Goal: Task Accomplishment & Management: Manage account settings

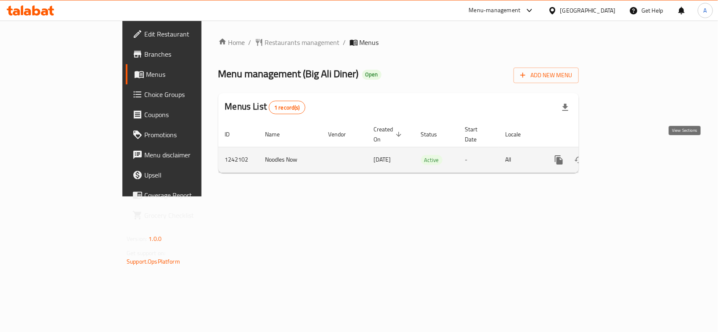
click at [623, 156] on icon "enhanced table" at bounding box center [619, 160] width 8 height 8
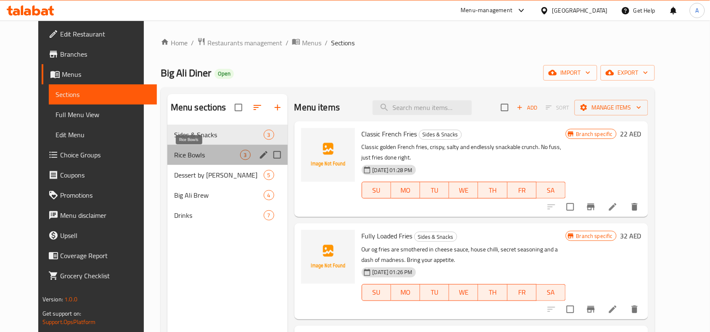
click at [193, 154] on span "Rice Bowls" at bounding box center [207, 155] width 66 height 10
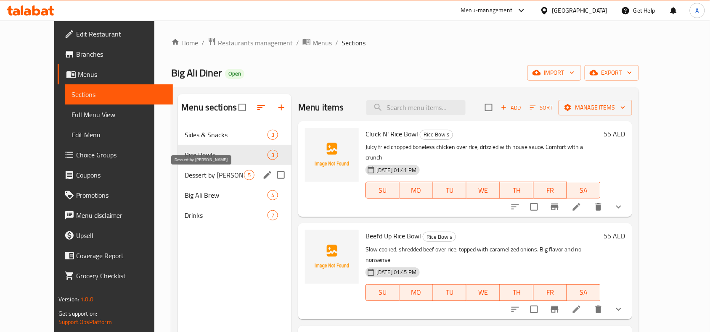
click at [211, 175] on span "Dessert by [PERSON_NAME]" at bounding box center [214, 175] width 59 height 10
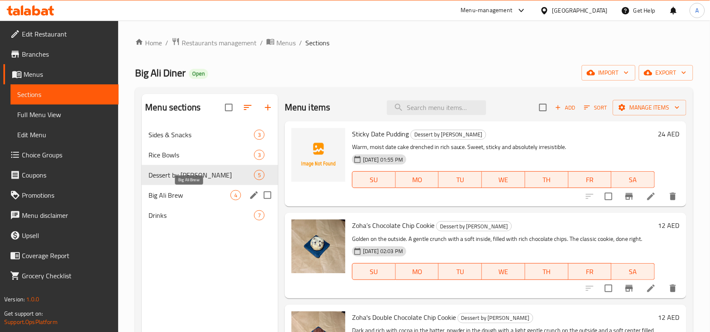
click at [180, 198] on span "Big Ali Brew" at bounding box center [189, 195] width 82 height 10
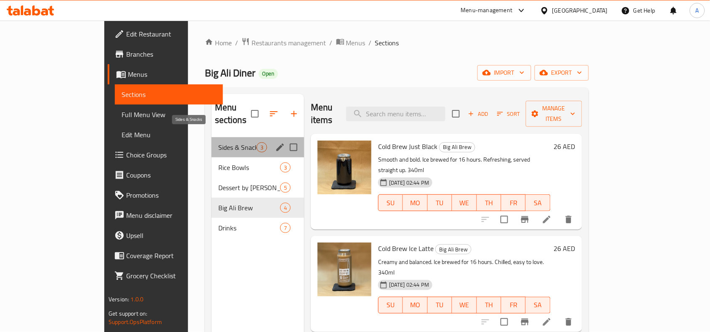
click at [218, 142] on span "Sides & Snacks" at bounding box center [237, 147] width 38 height 10
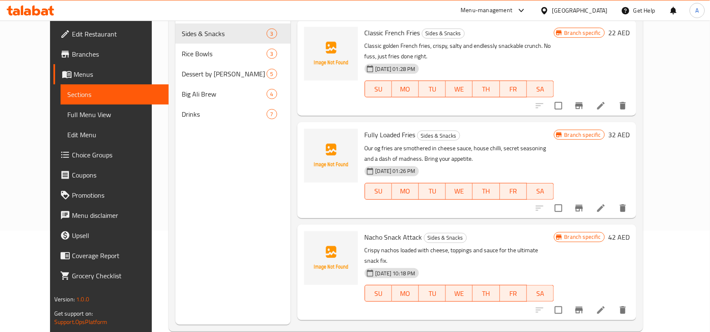
scroll to position [118, 0]
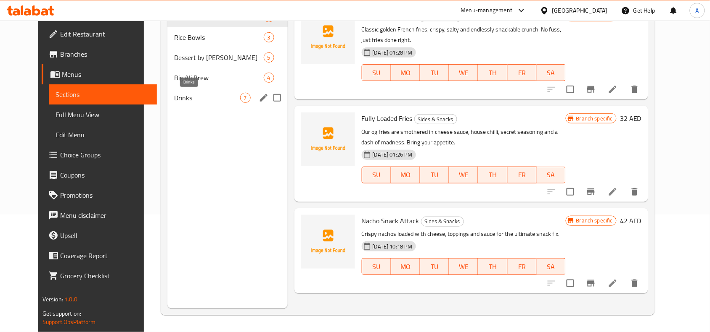
click at [180, 95] on span "Drinks" at bounding box center [207, 98] width 66 height 10
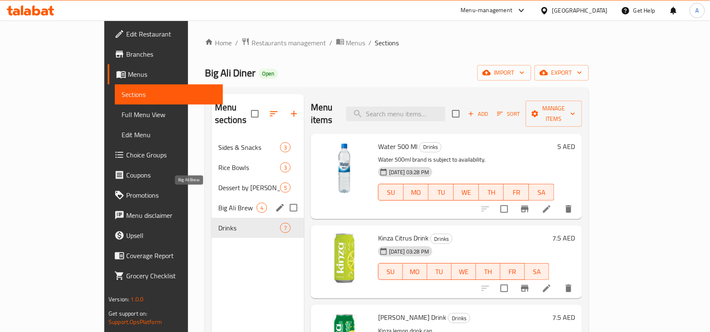
click at [218, 203] on span "Big Ali Brew" at bounding box center [237, 208] width 38 height 10
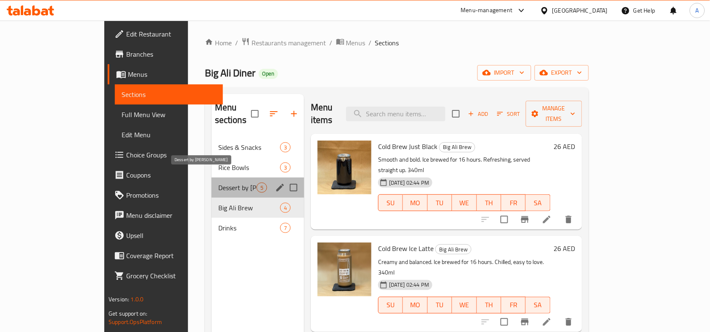
click at [218, 183] on span "Dessert by [PERSON_NAME]" at bounding box center [237, 188] width 38 height 10
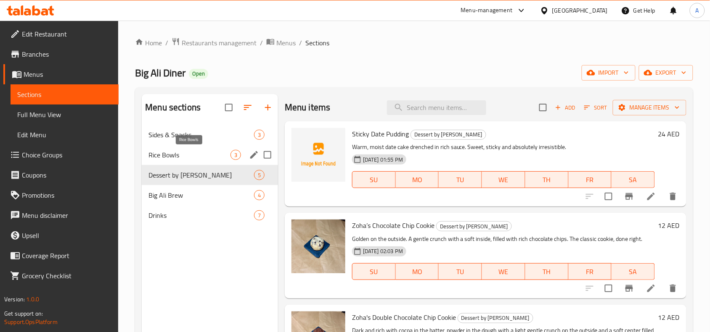
click at [169, 158] on span "Rice Bowls" at bounding box center [189, 155] width 82 height 10
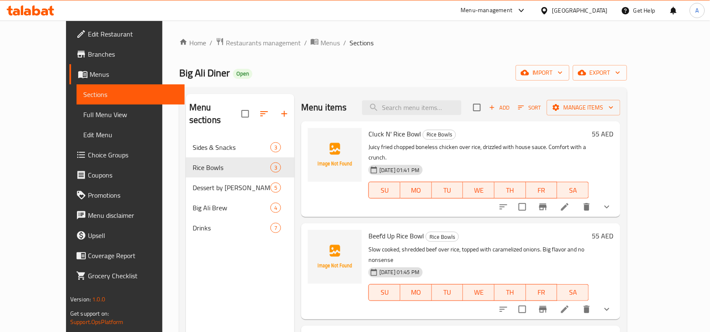
click at [186, 134] on nav "Sides & Snacks 3 Rice Bowls 3 Dessert by Zoha 5 Big Ali Brew 4 Drinks 7" at bounding box center [240, 188] width 108 height 108
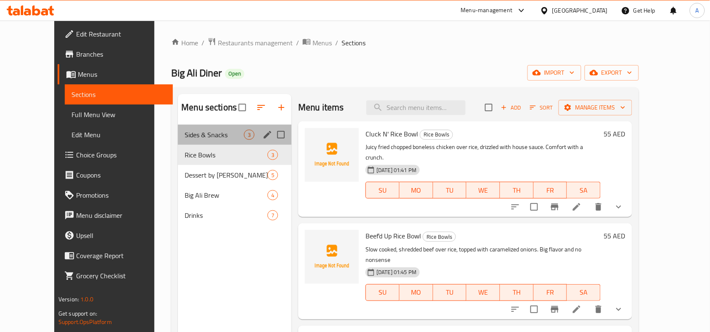
click at [178, 129] on div "Sides & Snacks 3" at bounding box center [234, 135] width 113 height 20
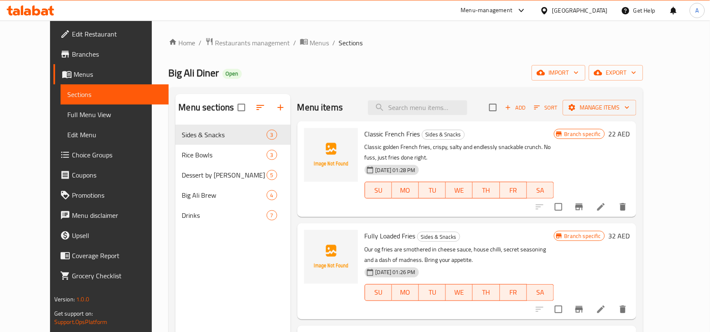
click at [74, 116] on span "Full Menu View" at bounding box center [114, 115] width 95 height 10
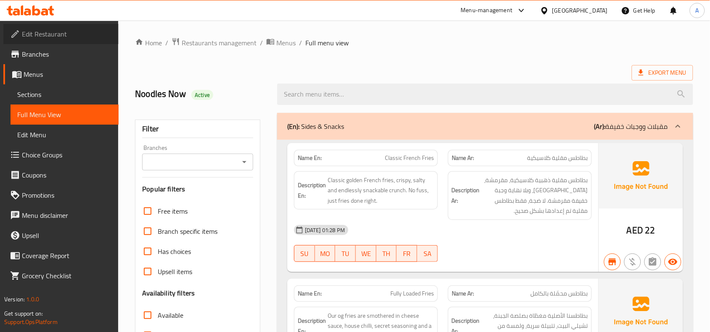
click at [71, 34] on span "Edit Restaurant" at bounding box center [67, 34] width 90 height 10
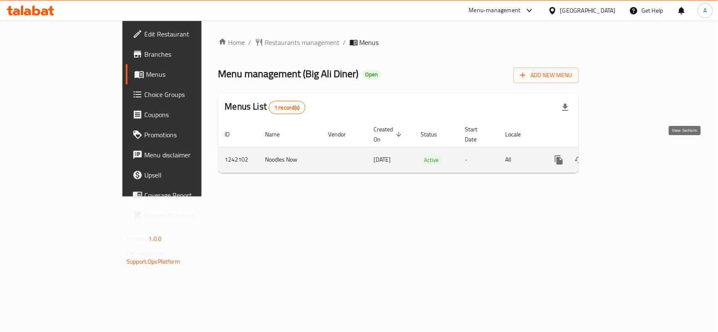
click at [624, 155] on icon "enhanced table" at bounding box center [619, 160] width 10 height 10
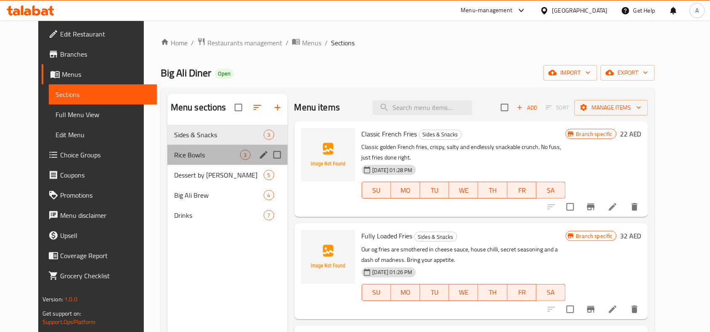
click at [222, 150] on div "Rice Bowls 3" at bounding box center [227, 155] width 120 height 20
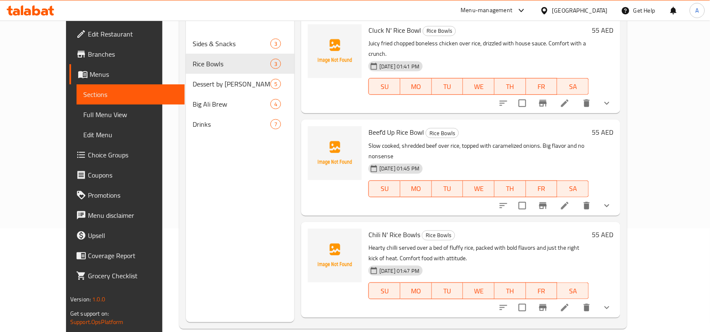
scroll to position [105, 0]
drag, startPoint x: 403, startPoint y: 211, endPoint x: 351, endPoint y: 214, distance: 51.7
click at [365, 224] on div "Chili N' Rice Bowls Rice Bowls Hearty chilli served over a bed of fluffy rice, …" at bounding box center [478, 268] width 227 height 89
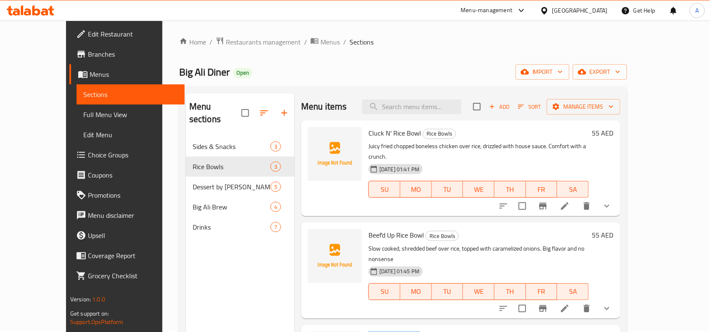
scroll to position [0, 0]
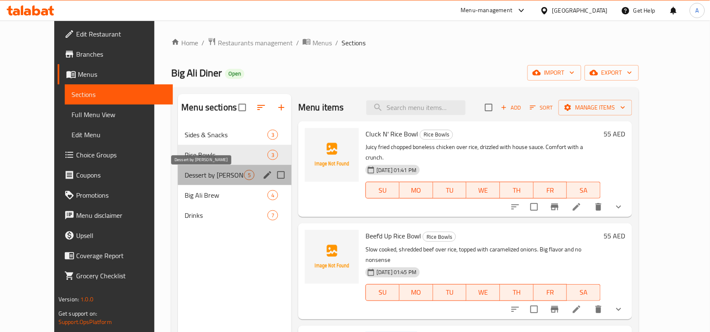
click at [190, 176] on span "Dessert by [PERSON_NAME]" at bounding box center [214, 175] width 59 height 10
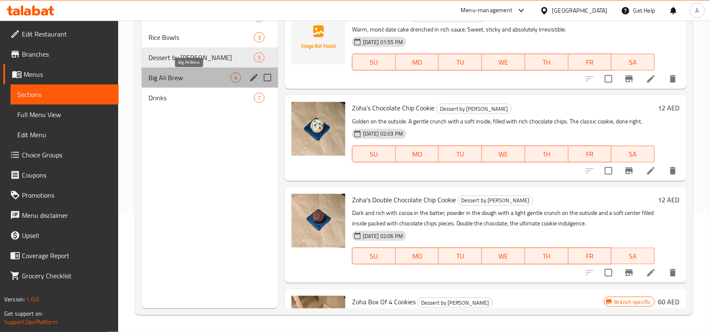
click at [194, 82] on span "Big Ali Brew" at bounding box center [189, 78] width 82 height 10
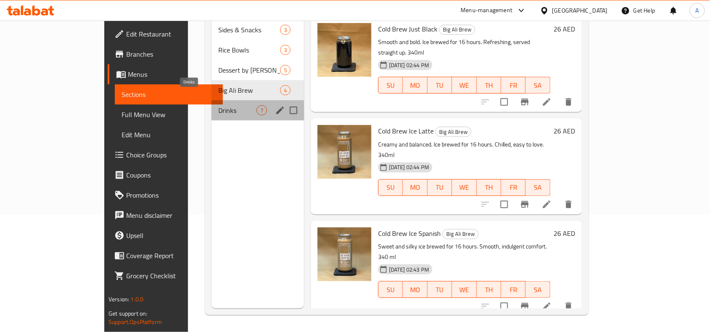
click at [218, 106] on span "Drinks" at bounding box center [237, 111] width 38 height 10
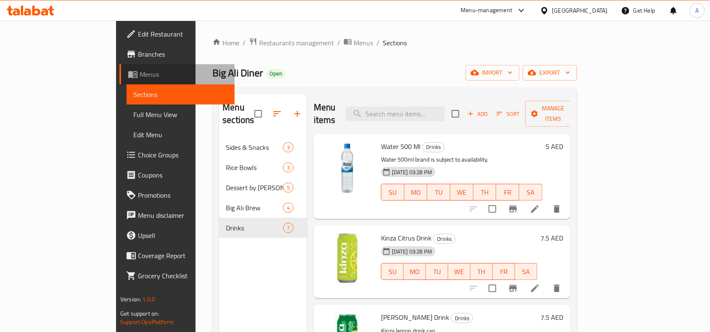
click at [140, 71] on span "Menus" at bounding box center [184, 74] width 88 height 10
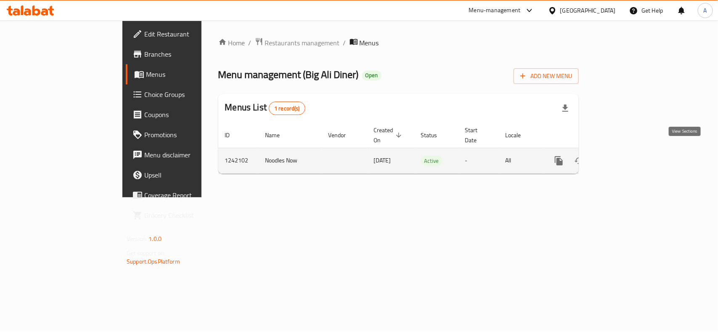
click at [624, 156] on icon "enhanced table" at bounding box center [619, 161] width 10 height 10
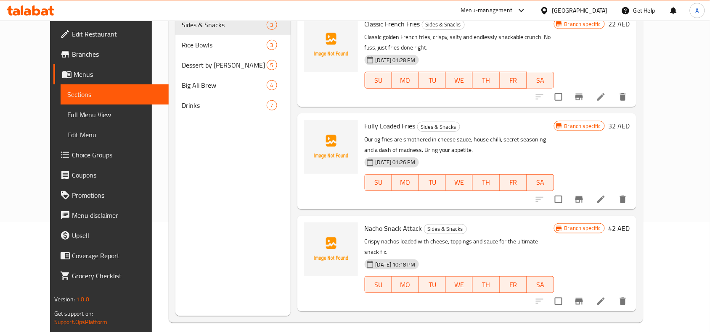
scroll to position [118, 0]
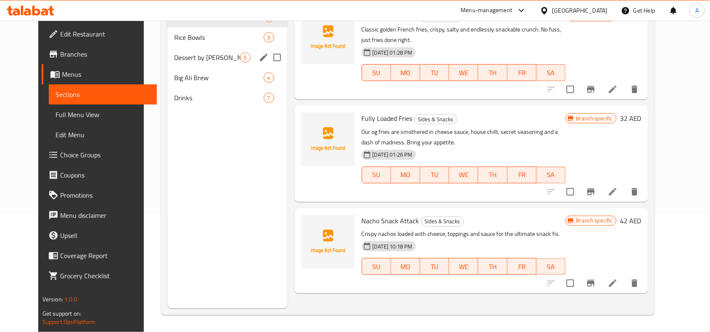
click at [174, 59] on span "Dessert by [PERSON_NAME]" at bounding box center [207, 58] width 66 height 10
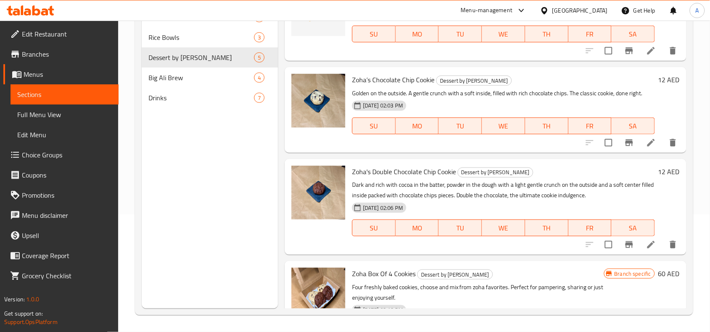
scroll to position [53, 0]
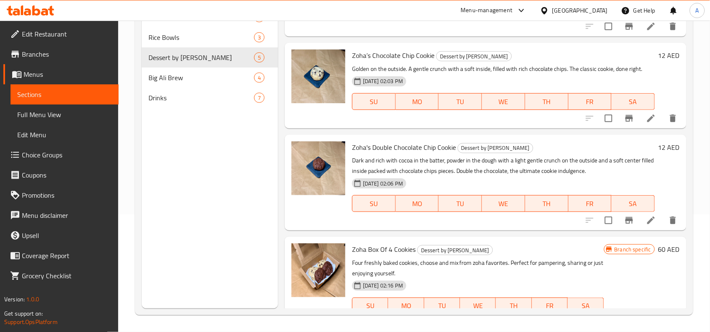
click at [403, 249] on span "Zoha Box Of 4 Cookies" at bounding box center [383, 249] width 63 height 13
copy h6 "Cookies"
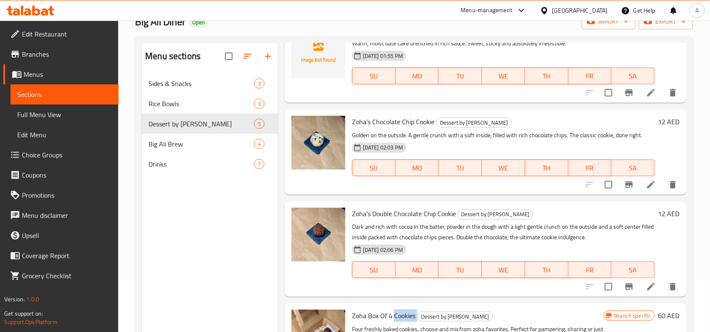
scroll to position [0, 0]
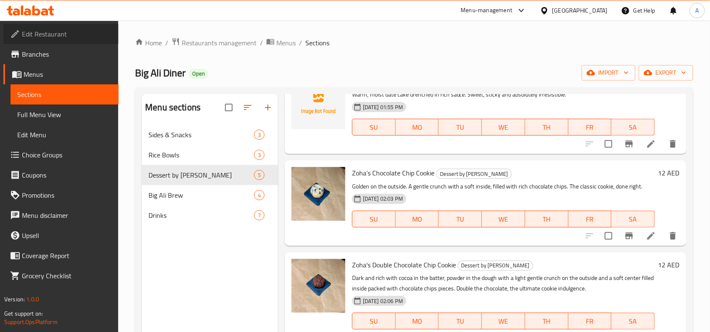
click at [87, 29] on span "Edit Restaurant" at bounding box center [67, 34] width 90 height 10
